Goal: Transaction & Acquisition: Download file/media

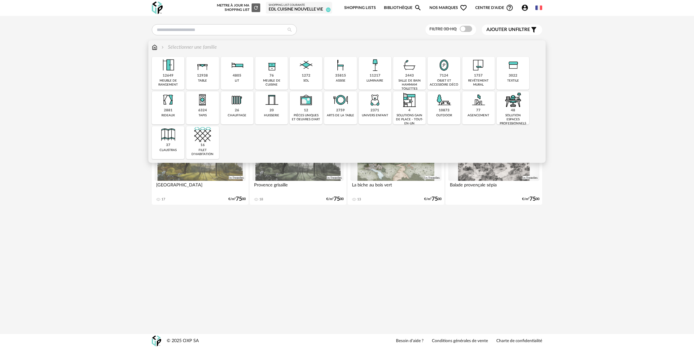
click at [285, 72] on div "76 meuble de cuisine" at bounding box center [271, 73] width 33 height 33
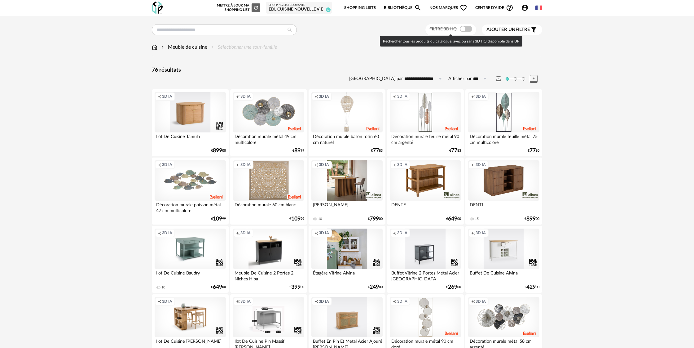
click at [469, 29] on span at bounding box center [466, 29] width 12 height 6
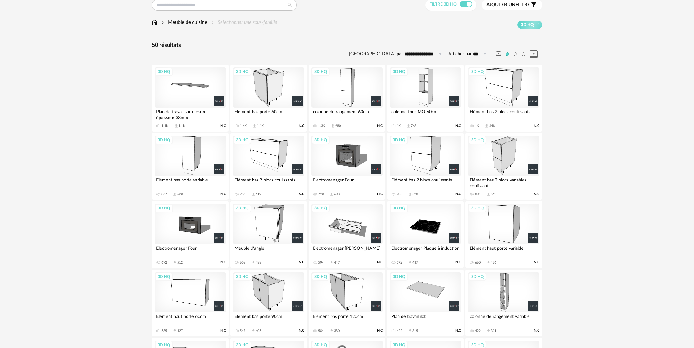
scroll to position [24, 0]
click at [500, 146] on div "3D HQ" at bounding box center [503, 156] width 71 height 40
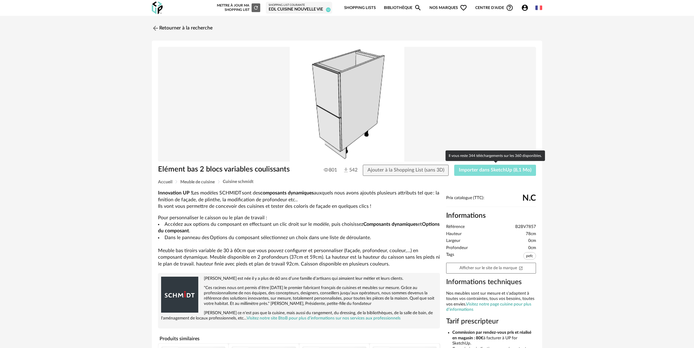
click at [471, 172] on span "Importer dans SketchUp (8,1 Mo)" at bounding box center [495, 169] width 73 height 5
